Goal: Transaction & Acquisition: Purchase product/service

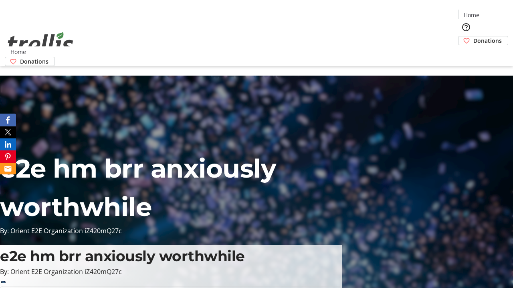
click at [473, 36] on span "Donations" at bounding box center [487, 40] width 28 height 8
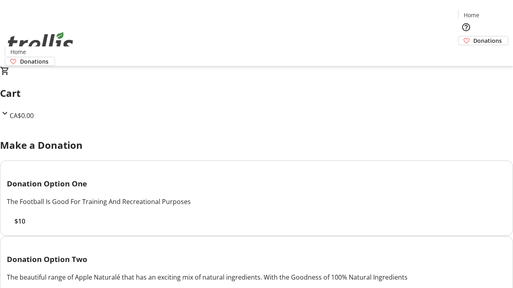
click at [25, 226] on span "$10" at bounding box center [19, 222] width 11 height 10
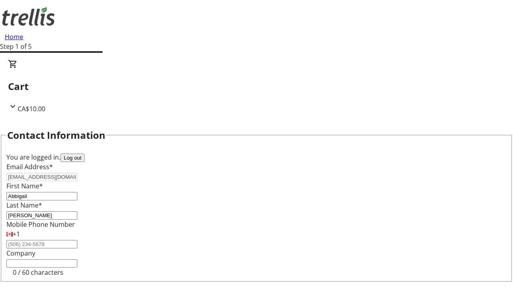
select select "BC"
select select "CA"
type input "V1Y 0C2"
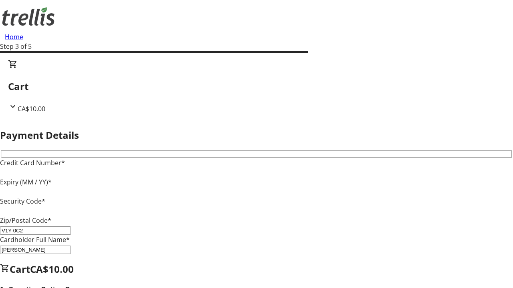
type input "V1Y 0C2"
